Goal: Navigation & Orientation: Find specific page/section

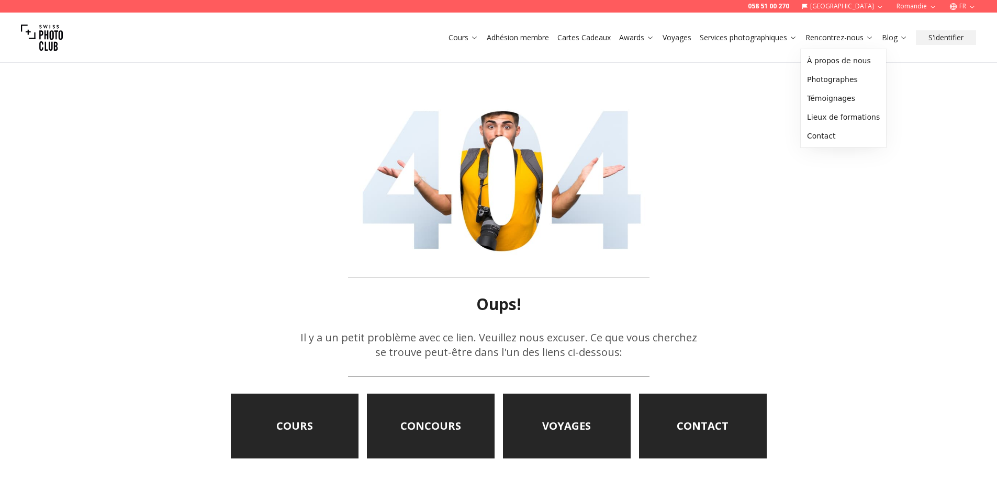
click at [849, 39] on link "Rencontrez-nous" at bounding box center [839, 37] width 68 height 10
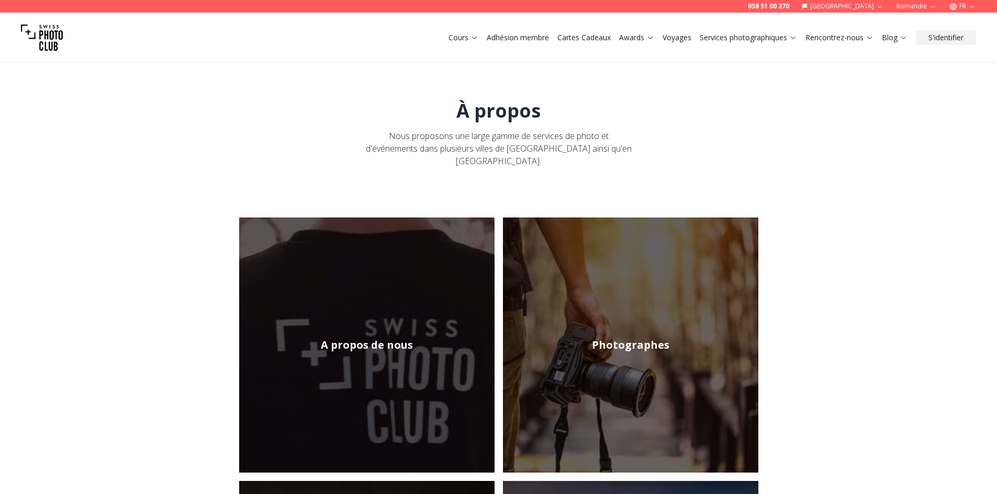
click at [774, 40] on link "Services photographiques" at bounding box center [747, 37] width 97 height 10
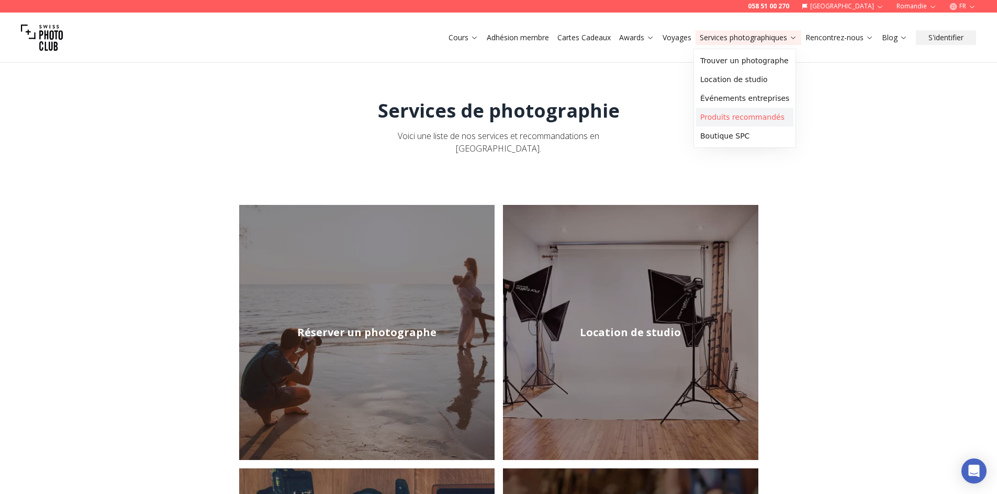
click at [766, 117] on link "Produits recommandés" at bounding box center [744, 117] width 97 height 19
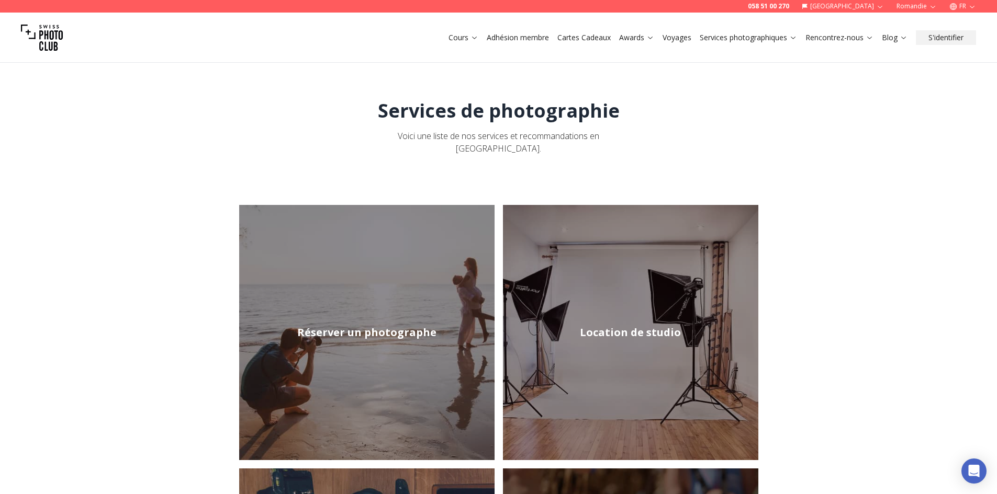
click at [763, 29] on div "Cours Adhésion membre Cartes Cadeaux Awards Voyages Services photographiques Re…" at bounding box center [498, 38] width 997 height 50
click at [763, 36] on link "Services photographiques" at bounding box center [747, 37] width 97 height 10
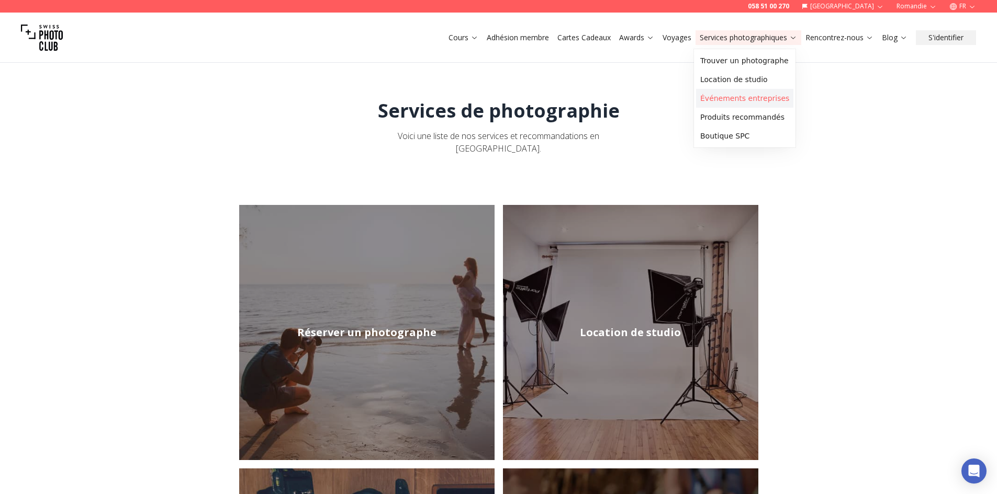
click at [751, 101] on link "Événements entreprises" at bounding box center [744, 98] width 97 height 19
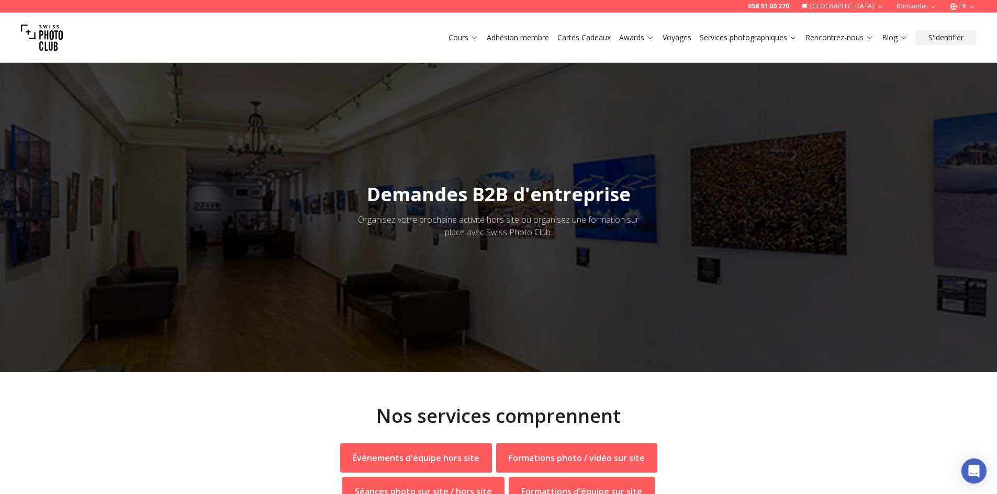
click at [749, 36] on link "Services photographiques" at bounding box center [747, 37] width 97 height 10
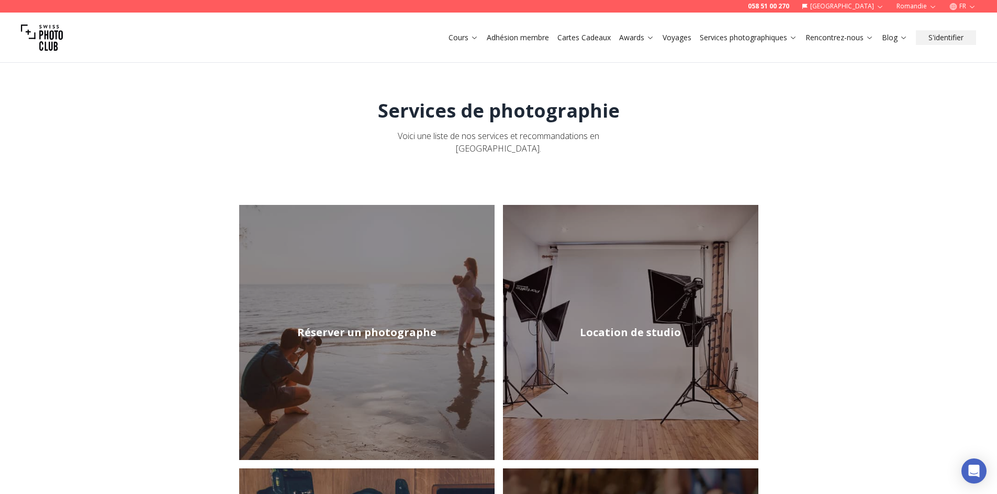
click at [654, 272] on img at bounding box center [630, 332] width 255 height 255
